Goal: Check status

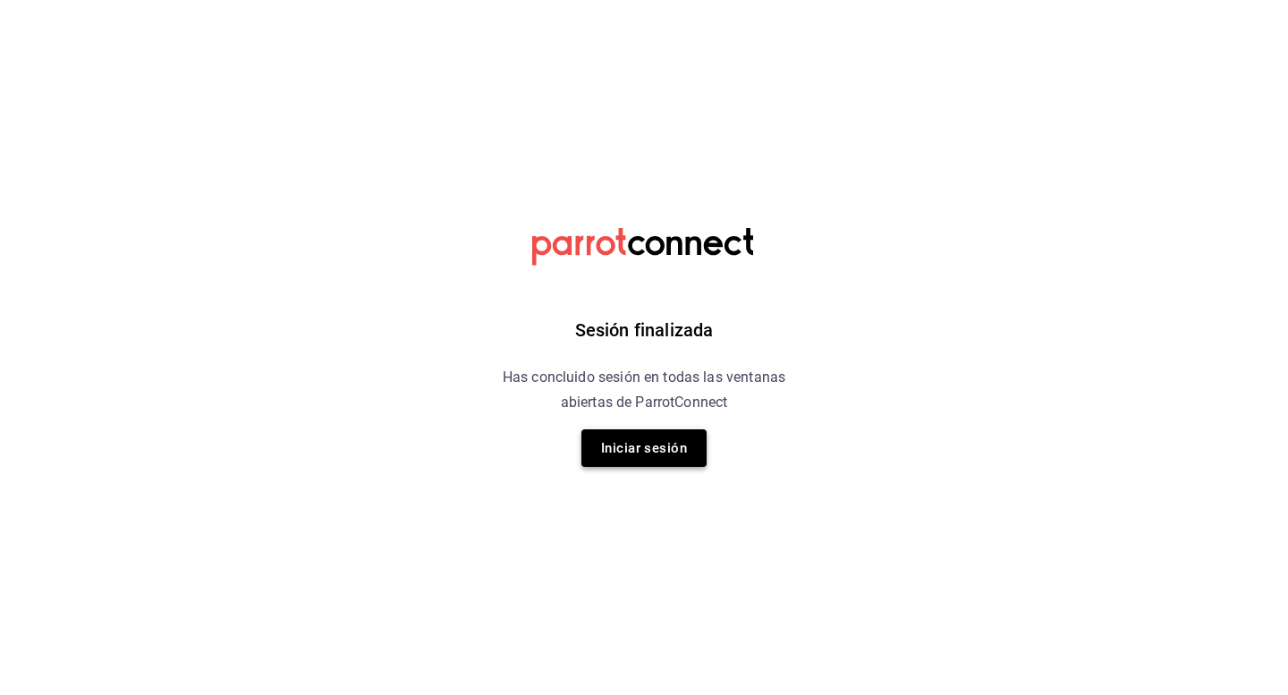
click at [581, 448] on button "Iniciar sesión" at bounding box center [643, 448] width 125 height 38
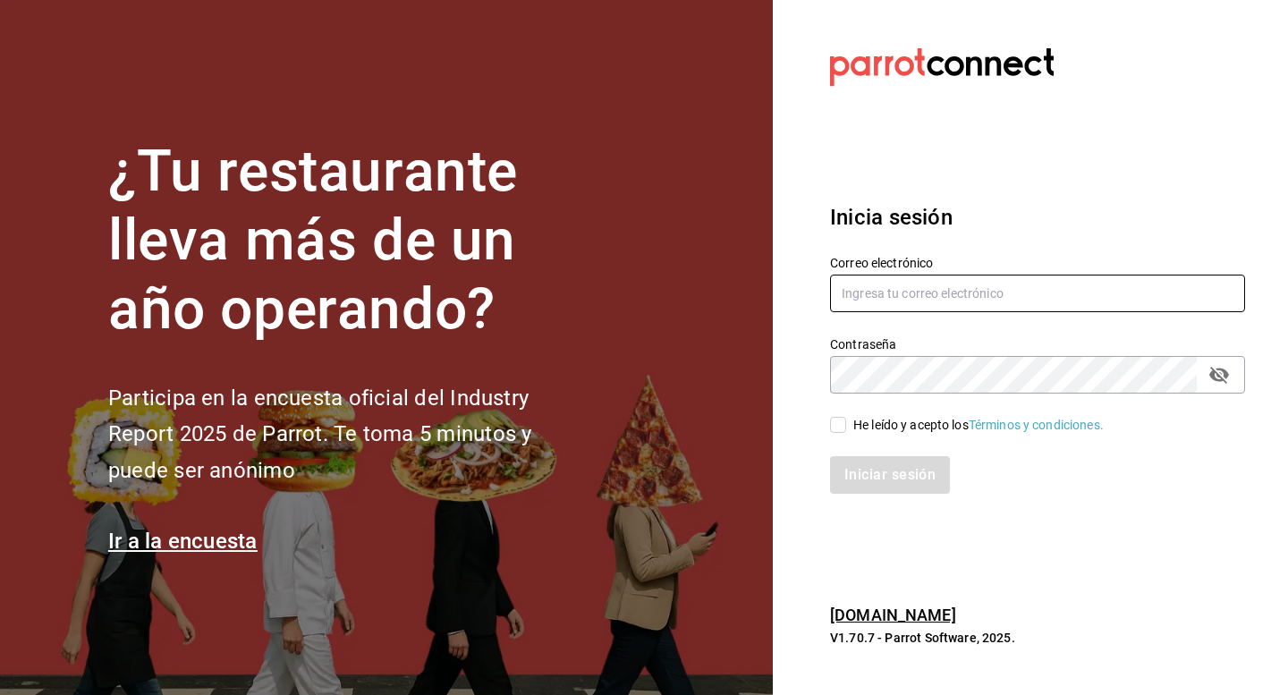
click at [885, 278] on input "text" at bounding box center [1037, 294] width 415 height 38
type input "aluengas@luenser.com.mx"
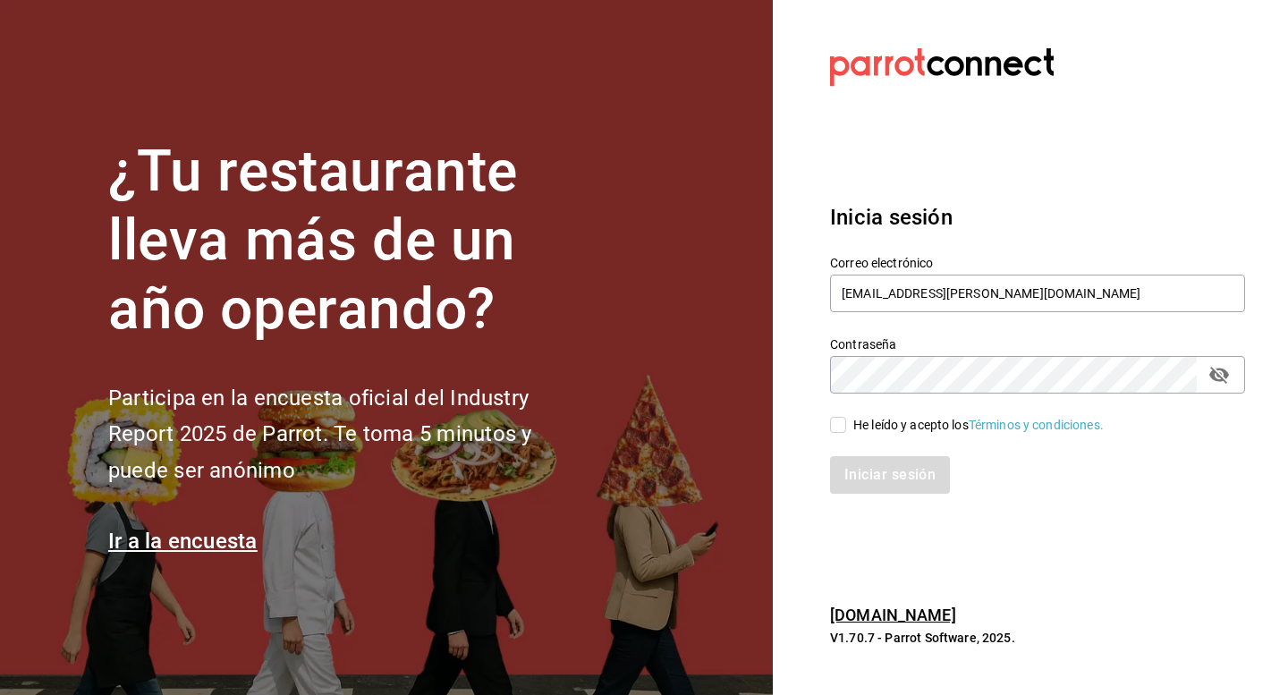
click at [833, 419] on input "He leído y acepto los Términos y condiciones." at bounding box center [838, 425] width 16 height 16
checkbox input "true"
click at [856, 472] on button "Iniciar sesión" at bounding box center [891, 475] width 122 height 38
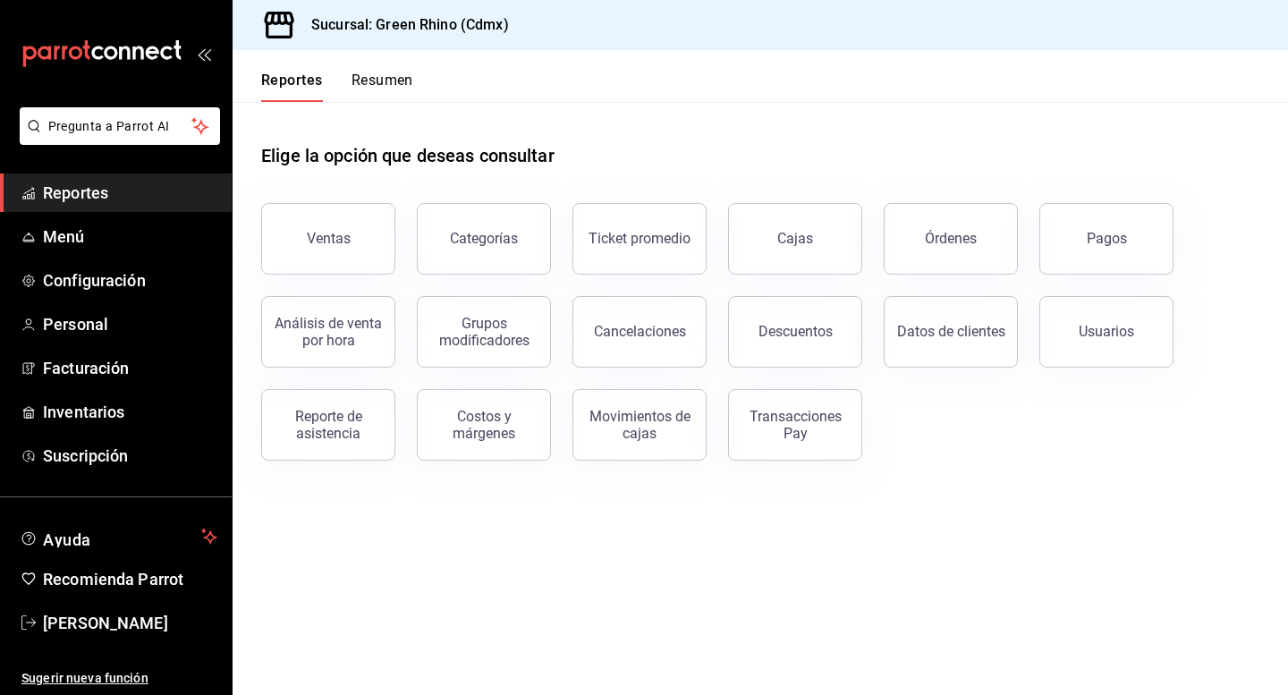
click at [348, 222] on button "Ventas" at bounding box center [328, 239] width 134 height 72
